Goal: Task Accomplishment & Management: Use online tool/utility

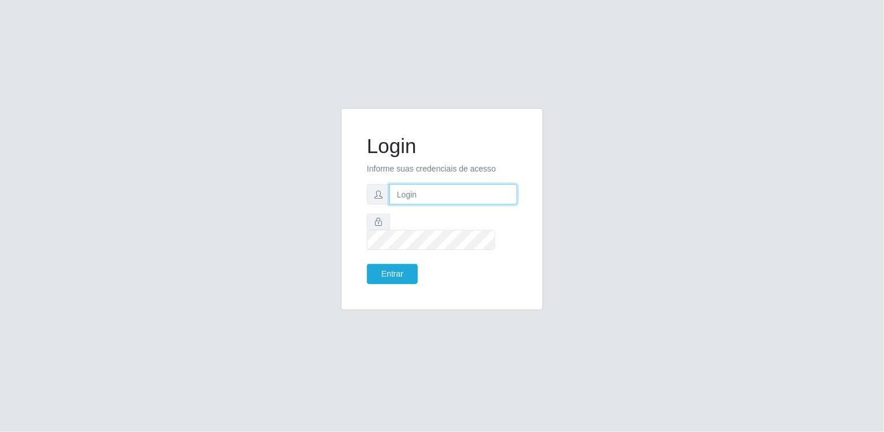
click at [447, 205] on input "text" at bounding box center [453, 194] width 128 height 20
type input "[EMAIL_ADDRESS][DOMAIN_NAME]"
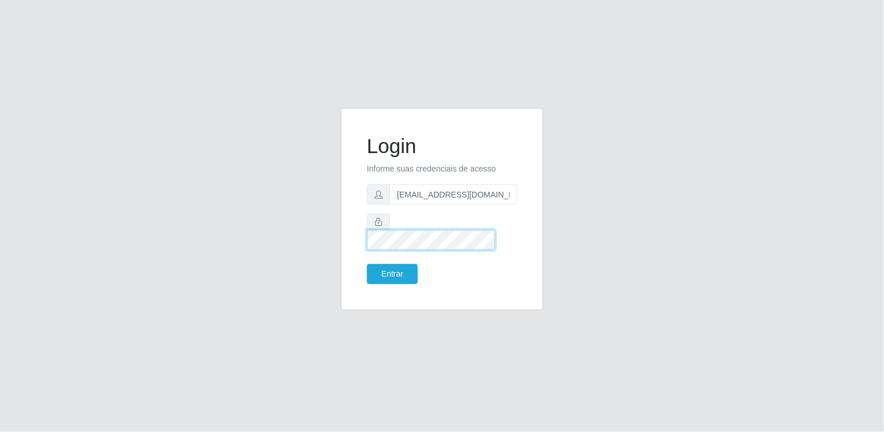
click at [367, 264] on button "Entrar" at bounding box center [392, 274] width 51 height 20
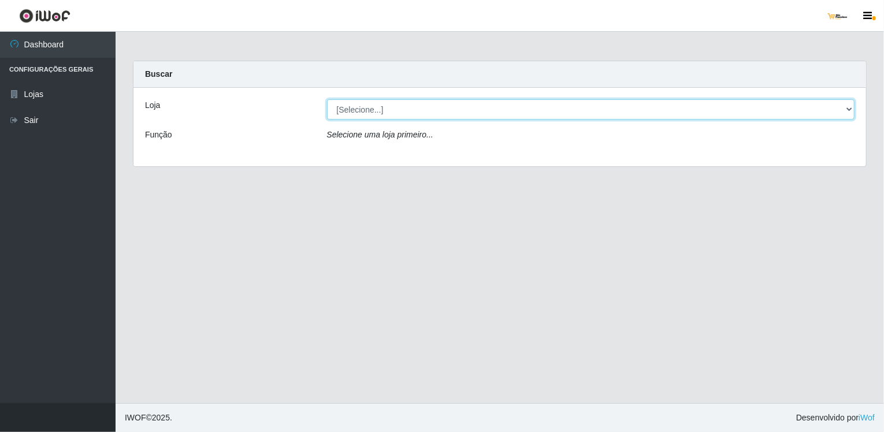
drag, startPoint x: 440, startPoint y: 113, endPoint x: 434, endPoint y: 116, distance: 6.7
click at [440, 113] on select "[Selecione...] [GEOGRAPHIC_DATA][PERSON_NAME]" at bounding box center [591, 109] width 528 height 20
select select "168"
click at [327, 99] on select "[Selecione...] [GEOGRAPHIC_DATA][PERSON_NAME]" at bounding box center [591, 109] width 528 height 20
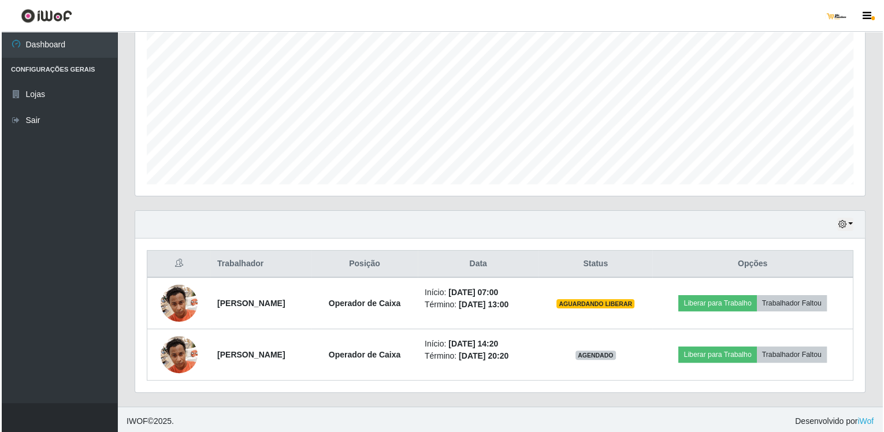
scroll to position [230, 0]
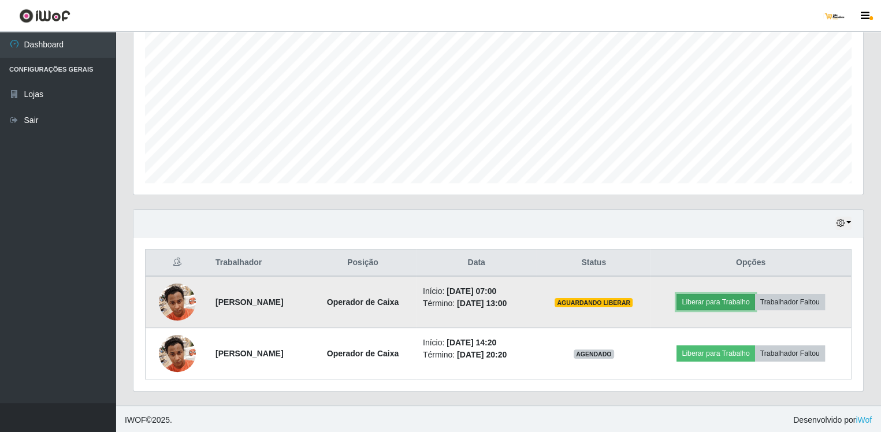
click at [723, 298] on button "Liberar para Trabalho" at bounding box center [716, 302] width 78 height 16
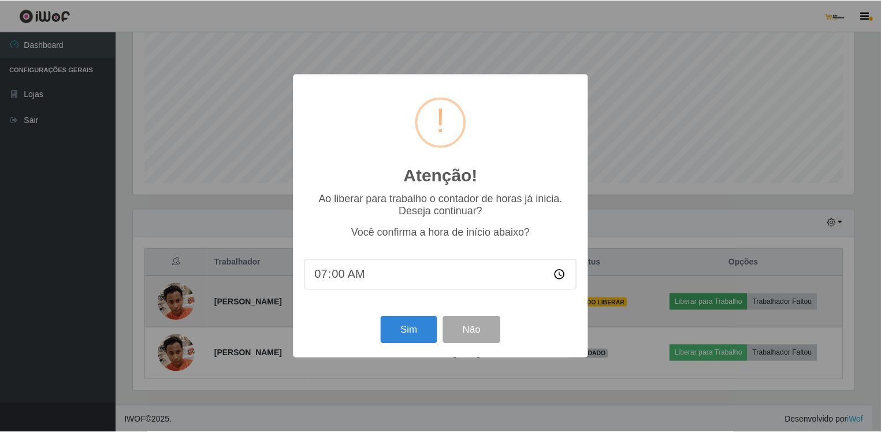
scroll to position [240, 725]
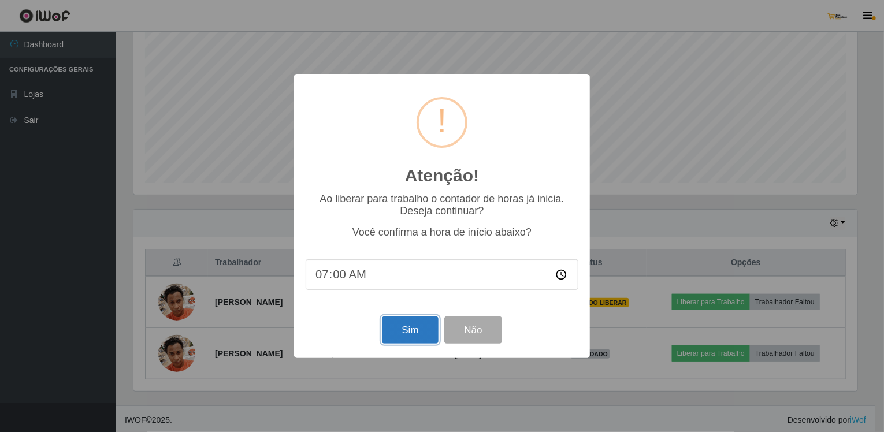
click at [417, 339] on button "Sim" at bounding box center [410, 330] width 56 height 27
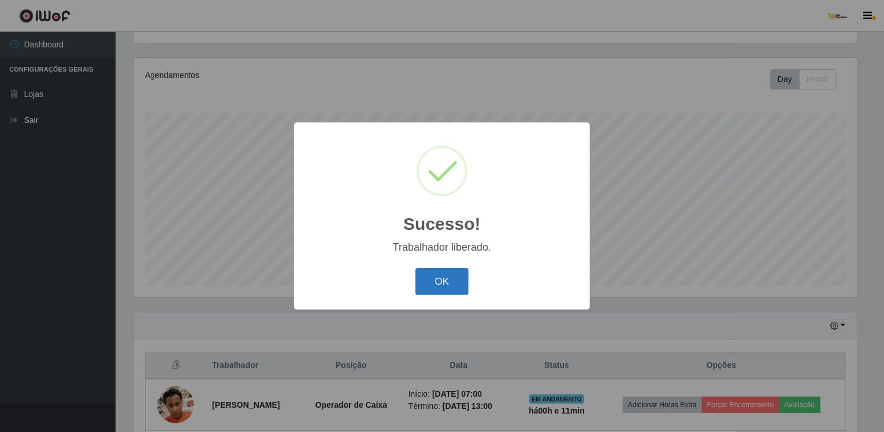
click at [460, 288] on button "OK" at bounding box center [442, 281] width 54 height 27
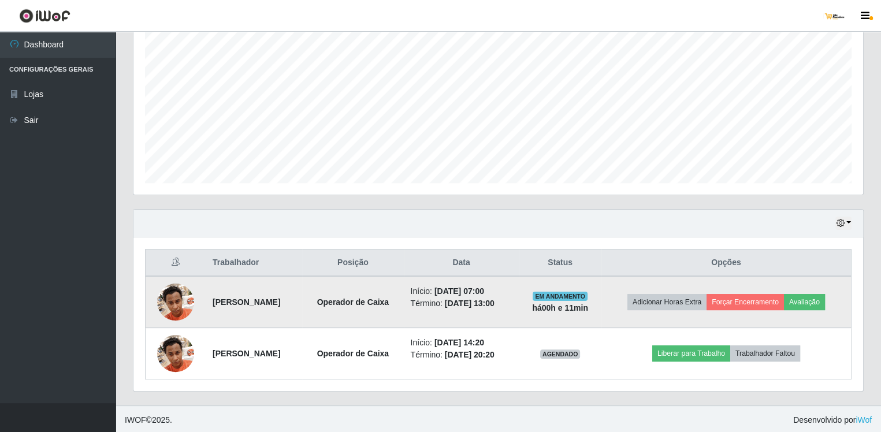
scroll to position [0, 0]
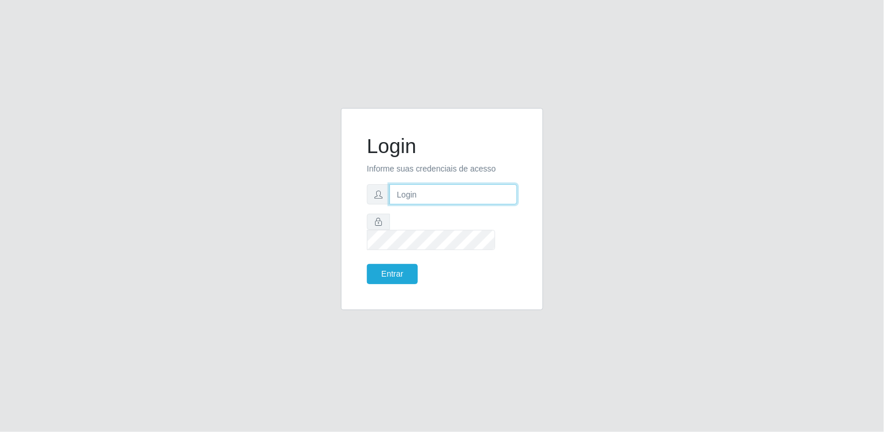
click at [427, 203] on input "text" at bounding box center [453, 194] width 128 height 20
type input "[EMAIL_ADDRESS][DOMAIN_NAME]"
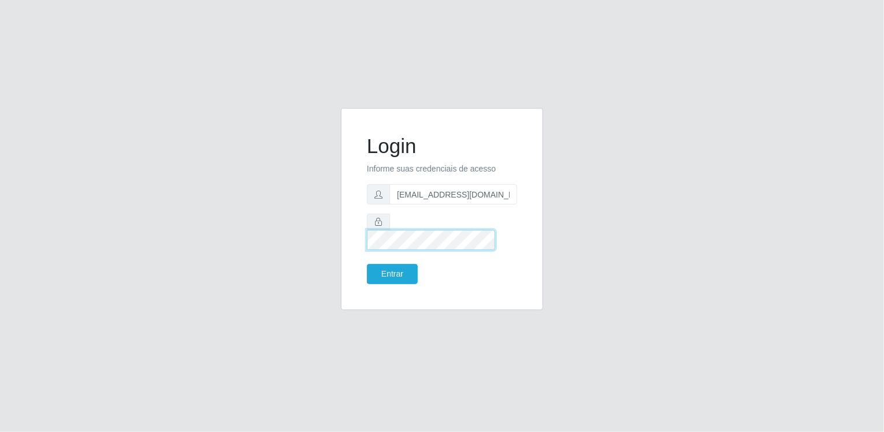
click at [367, 264] on button "Entrar" at bounding box center [392, 274] width 51 height 20
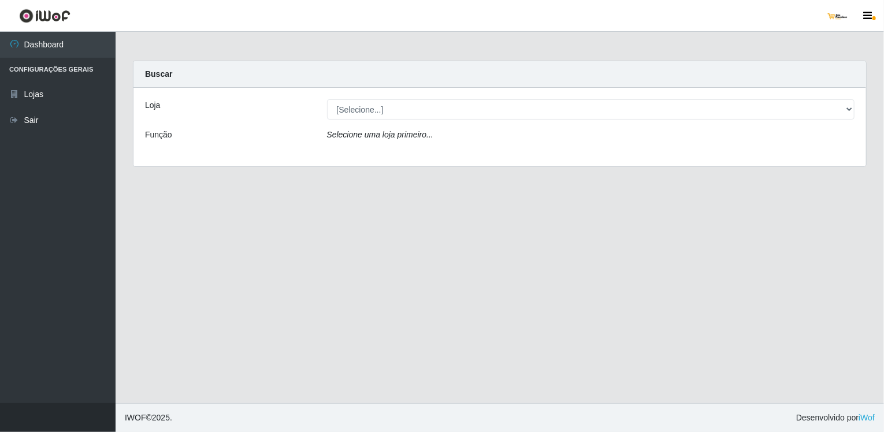
click at [455, 136] on div "Selecione uma loja primeiro..." at bounding box center [590, 137] width 545 height 17
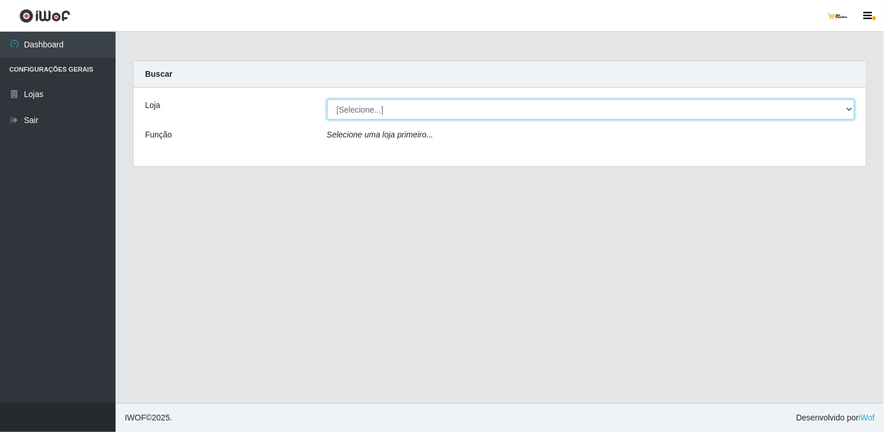
click at [471, 103] on select "[Selecione...] [GEOGRAPHIC_DATA][PERSON_NAME]" at bounding box center [591, 109] width 528 height 20
select select "168"
click at [327, 99] on select "[Selecione...] [GEOGRAPHIC_DATA][PERSON_NAME]" at bounding box center [591, 109] width 528 height 20
